Goal: Find specific page/section: Find specific page/section

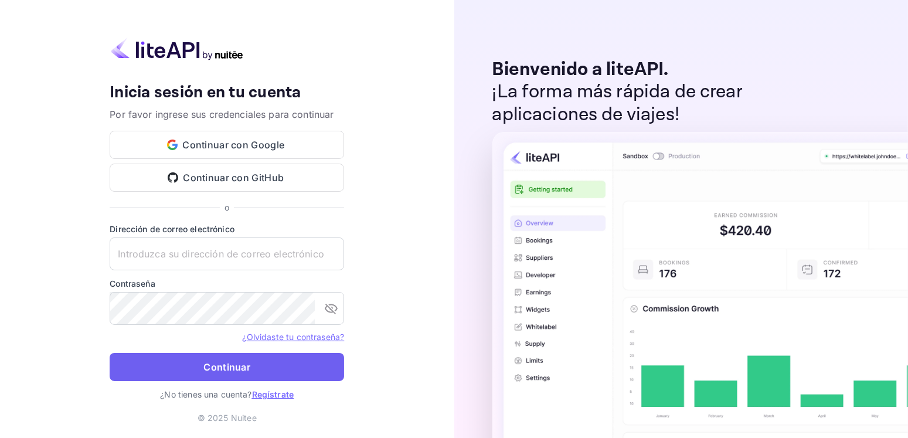
type input "[EMAIL_ADDRESS][DOMAIN_NAME]"
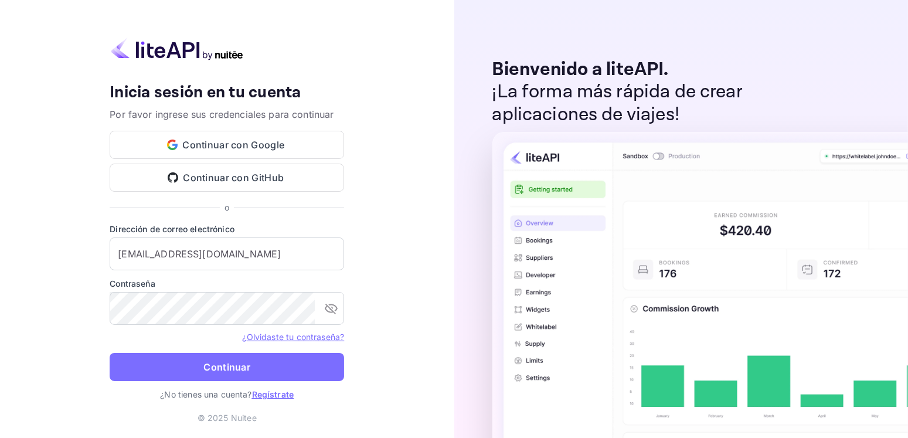
click at [200, 375] on button "Continuar" at bounding box center [227, 367] width 235 height 28
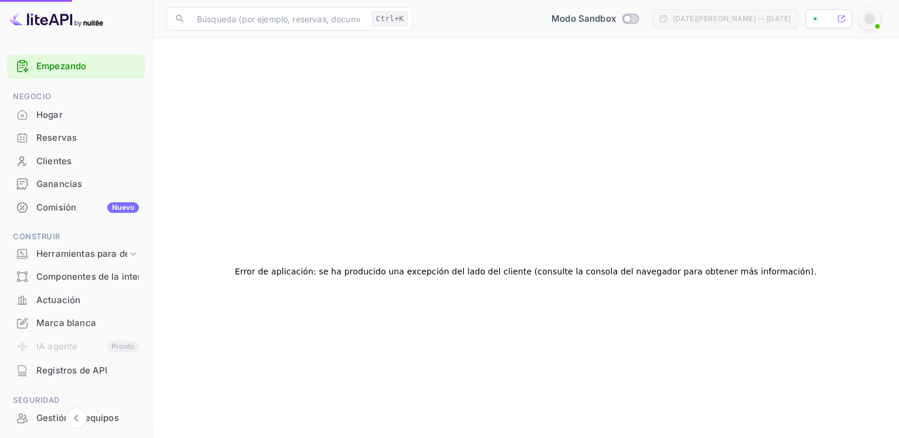
click at [79, 142] on div "Reservas" at bounding box center [87, 137] width 103 height 13
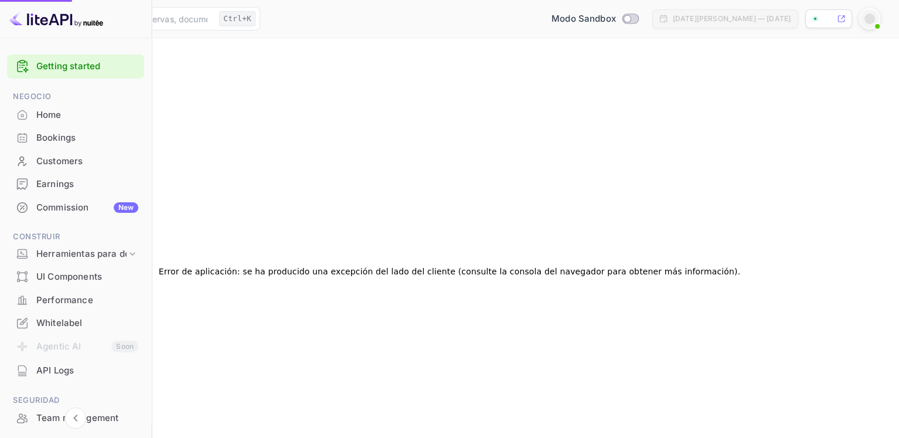
checkbox input "true"
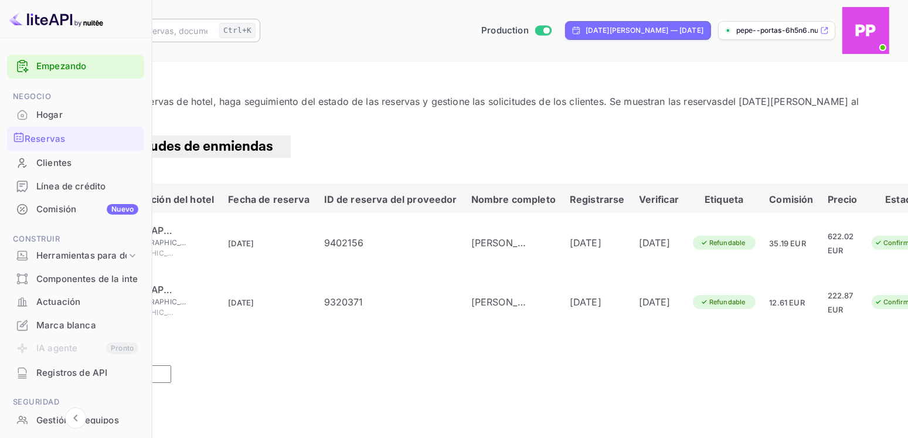
click at [215, 20] on input "text" at bounding box center [126, 30] width 177 height 23
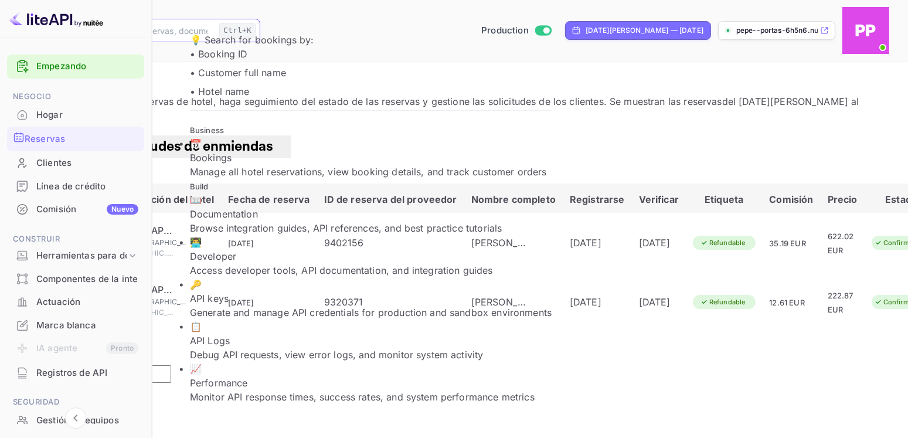
paste input "6080677"
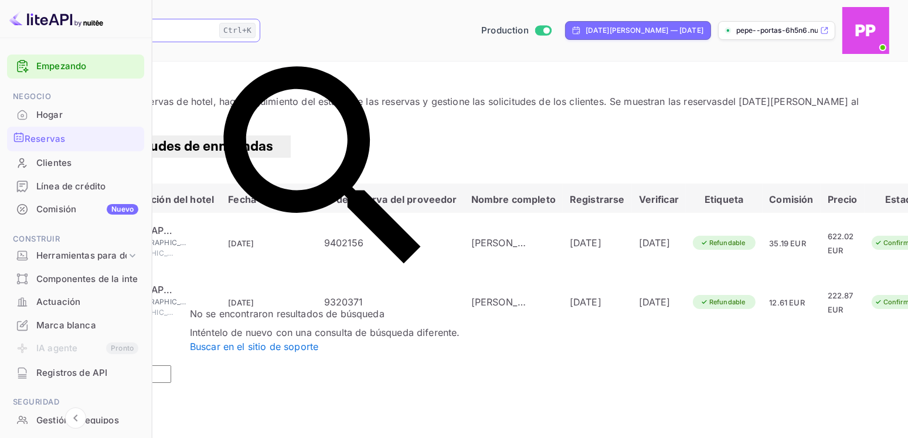
type input "6080677"
click at [234, 335] on main "Reservas Vea y administre todas las reservas de hotel, haga seguimiento del est…" at bounding box center [454, 326] width 908 height 529
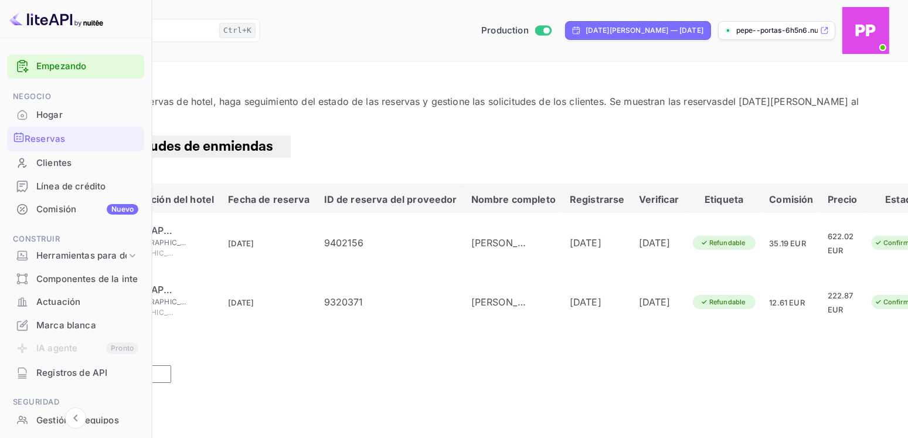
click at [872, 18] on img at bounding box center [865, 30] width 47 height 47
click at [273, 138] on font "Solicitudes de enmiendas" at bounding box center [191, 146] width 164 height 18
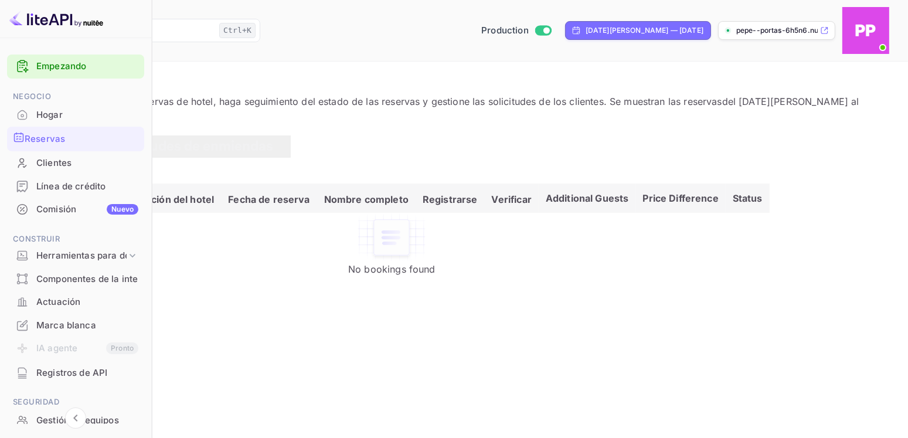
click at [82, 137] on font "Reservas" at bounding box center [52, 146] width 59 height 18
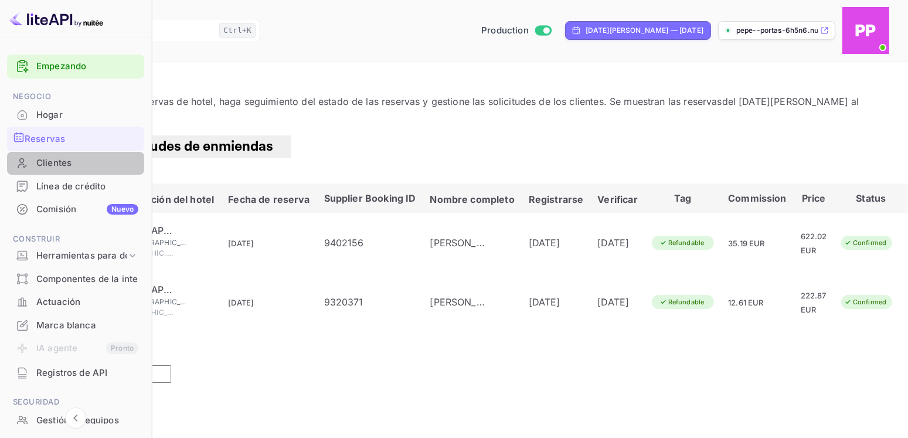
click at [59, 165] on font "Clientes" at bounding box center [53, 162] width 35 height 11
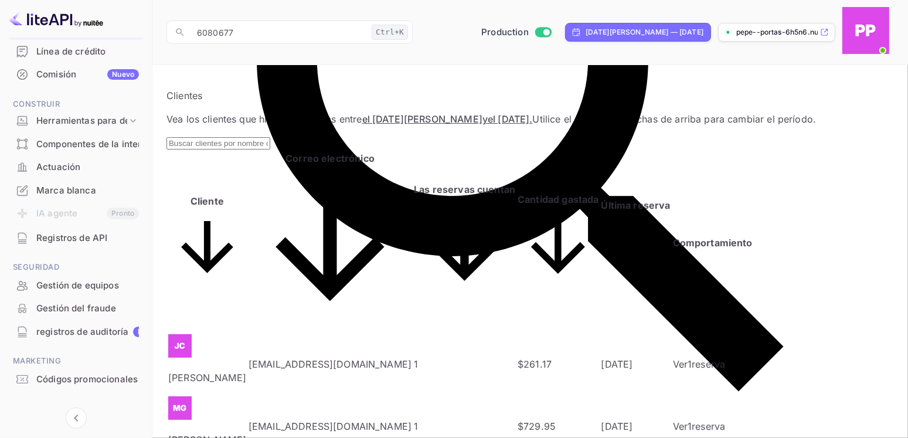
scroll to position [149, 0]
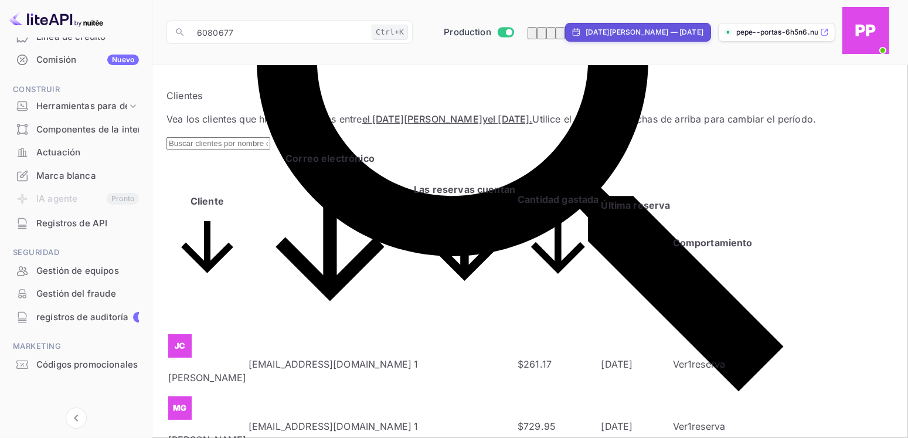
click at [677, 25] on div "[DATE][PERSON_NAME] — [DATE]" at bounding box center [638, 32] width 146 height 19
select select "7"
select select "2025"
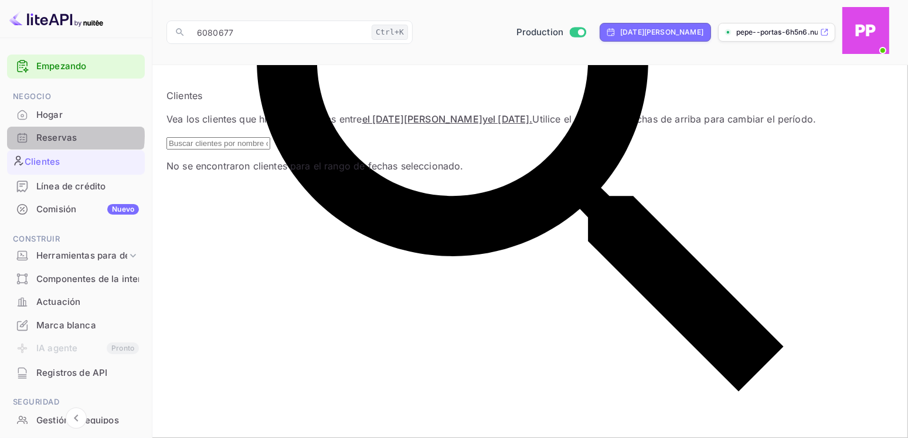
click at [64, 136] on font "Reservas" at bounding box center [56, 137] width 40 height 11
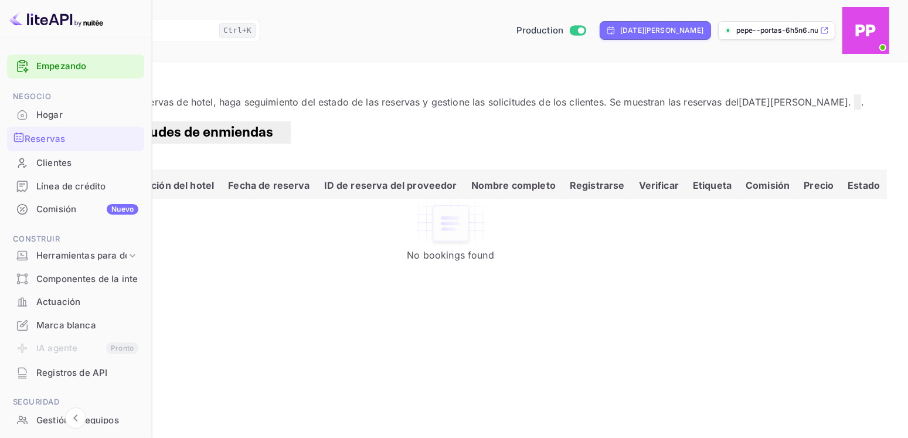
click at [82, 141] on font "Reservas" at bounding box center [52, 132] width 59 height 18
click at [215, 22] on input "6080677" at bounding box center [126, 30] width 177 height 23
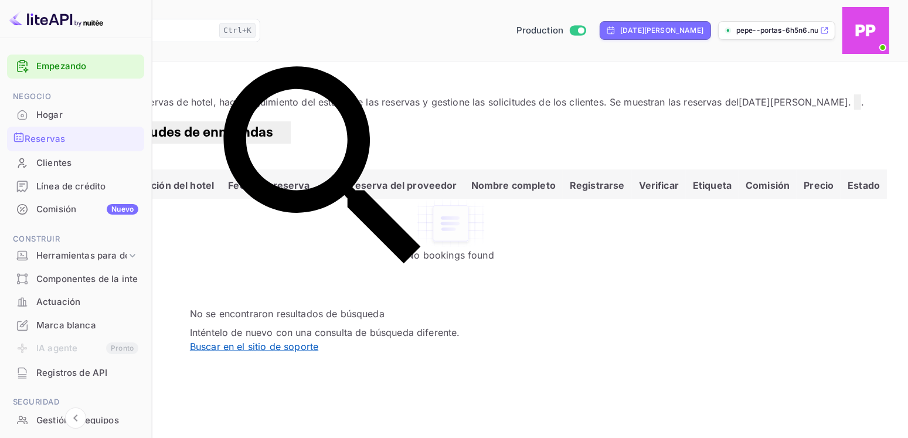
click at [293, 340] on font "Buscar en el sitio de soporte" at bounding box center [254, 346] width 128 height 12
